Goal: Task Accomplishment & Management: Manage account settings

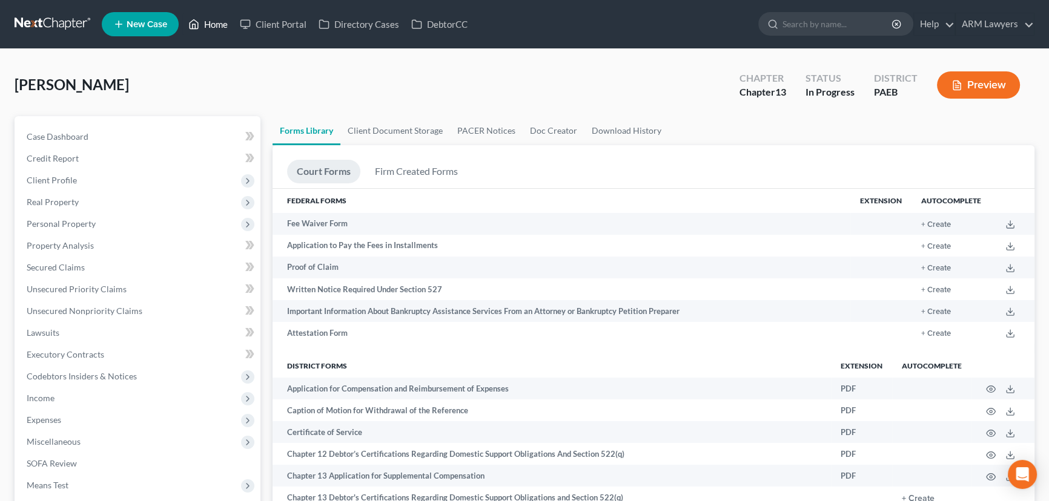
click at [222, 25] on link "Home" at bounding box center [207, 24] width 51 height 22
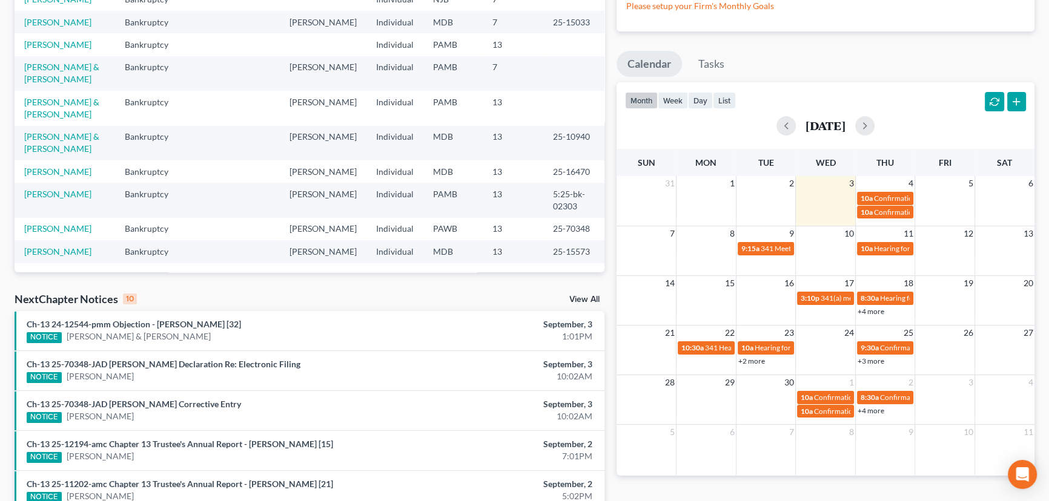
scroll to position [110, 0]
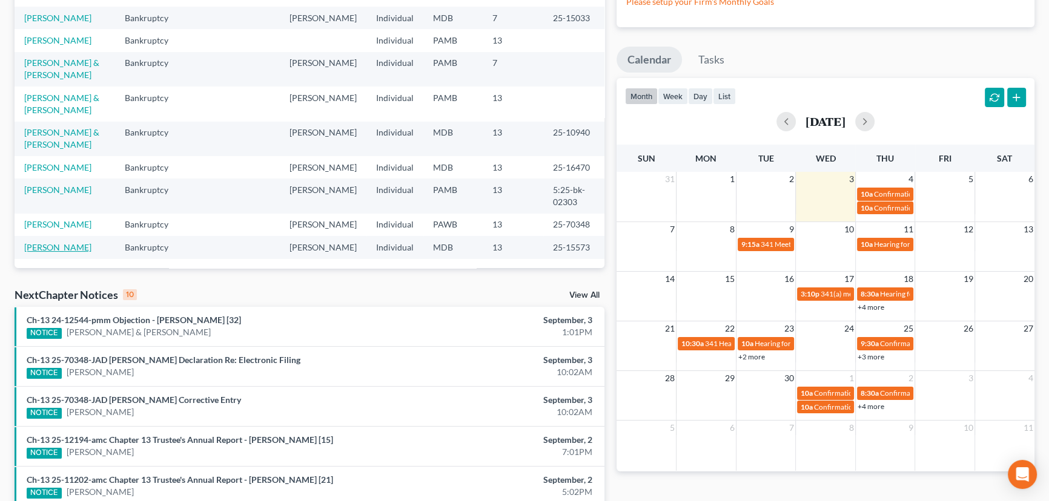
click at [59, 249] on link "[PERSON_NAME]" at bounding box center [57, 247] width 67 height 10
select select "6"
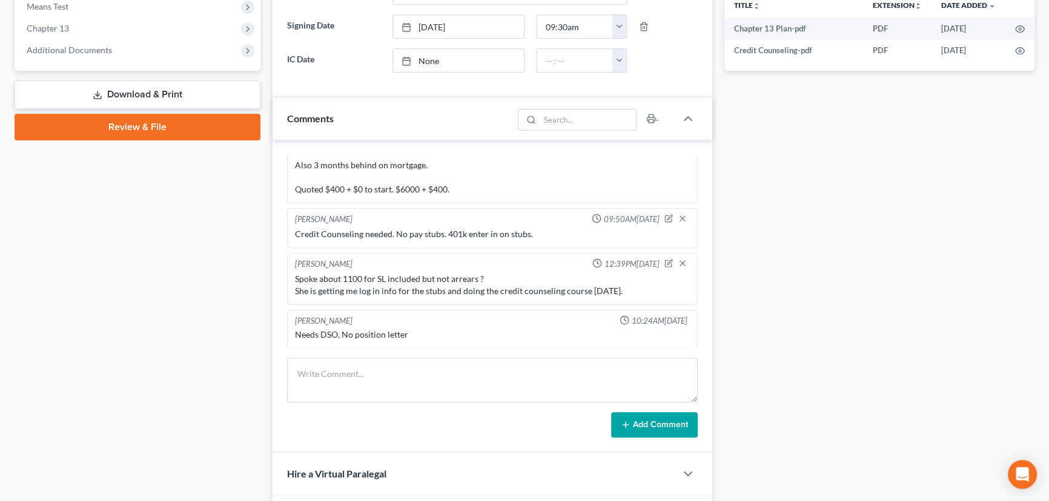
scroll to position [495, 0]
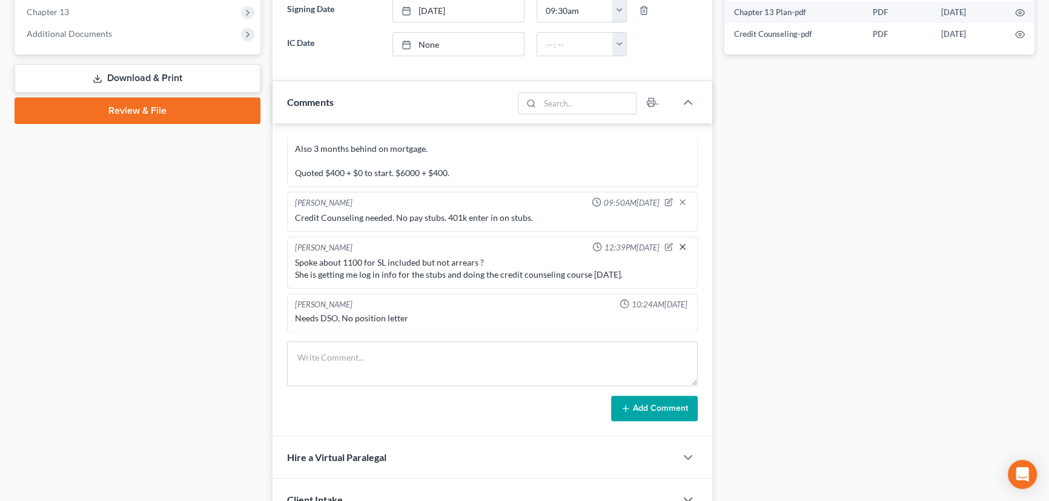
click at [680, 246] on line "button" at bounding box center [682, 247] width 5 height 5
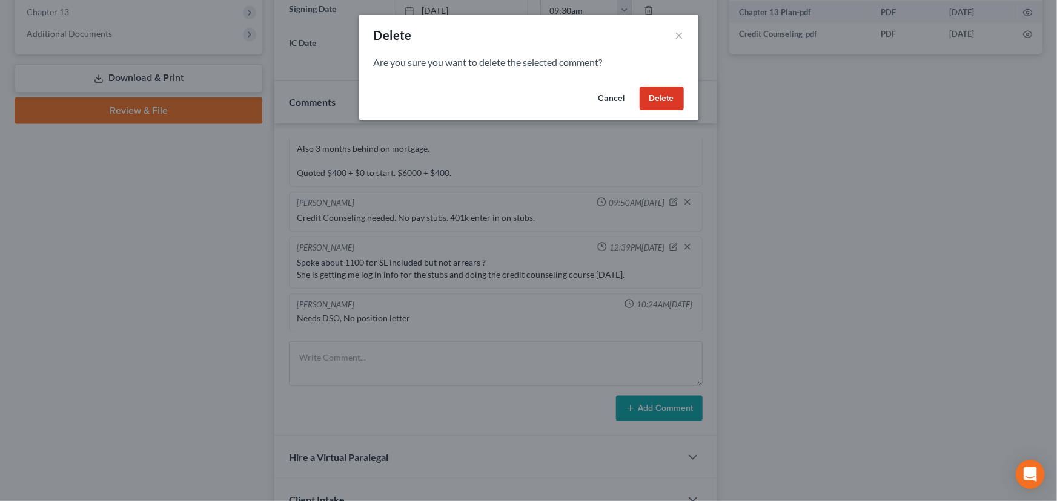
drag, startPoint x: 667, startPoint y: 102, endPoint x: 188, endPoint y: 342, distance: 536.0
click at [665, 104] on button "Delete" at bounding box center [662, 99] width 44 height 24
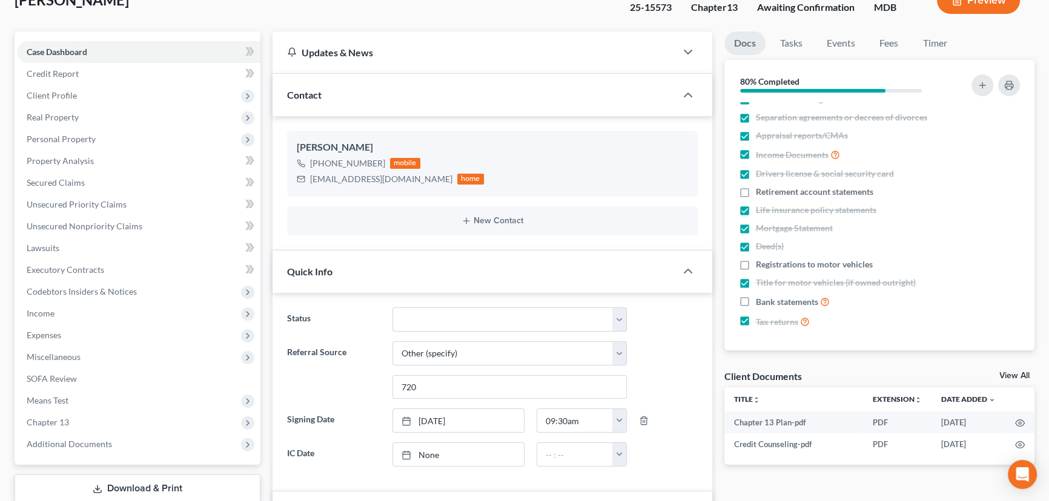
scroll to position [0, 0]
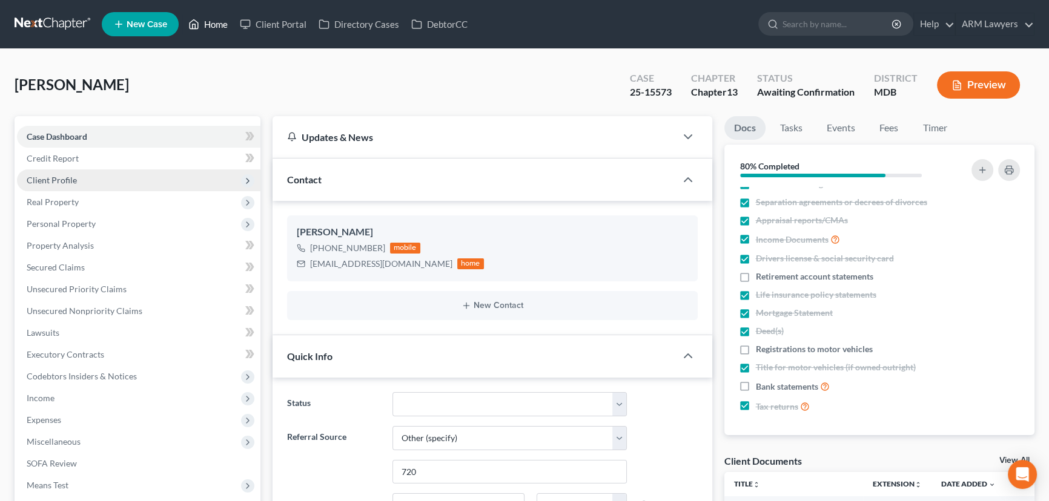
drag, startPoint x: 214, startPoint y: 27, endPoint x: 200, endPoint y: 186, distance: 159.2
click at [214, 27] on link "Home" at bounding box center [207, 24] width 51 height 22
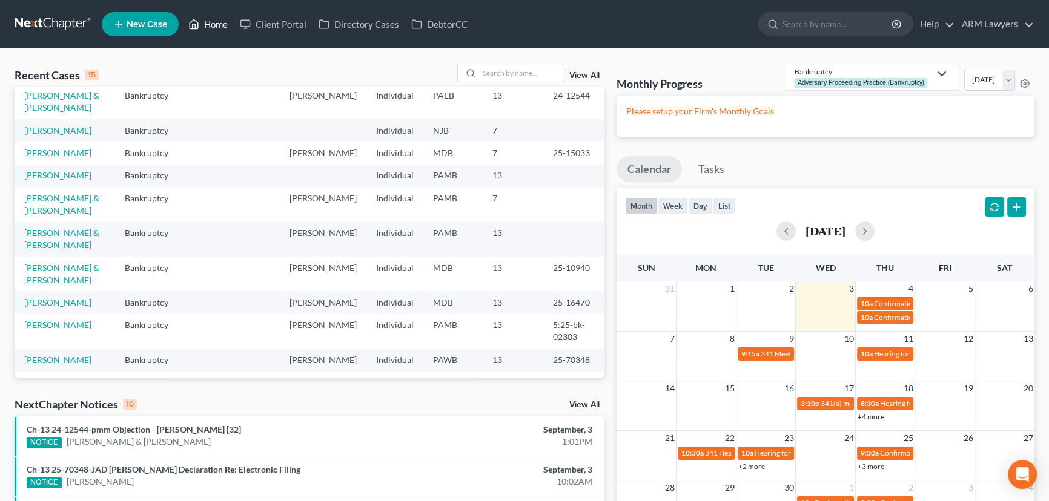
click at [221, 22] on link "Home" at bounding box center [207, 24] width 51 height 22
